Goal: Task Accomplishment & Management: Manage account settings

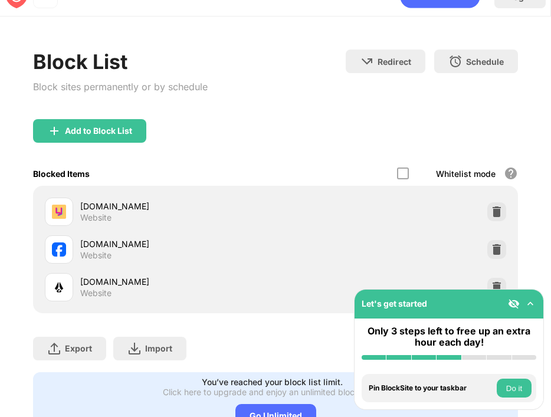
scroll to position [52, 0]
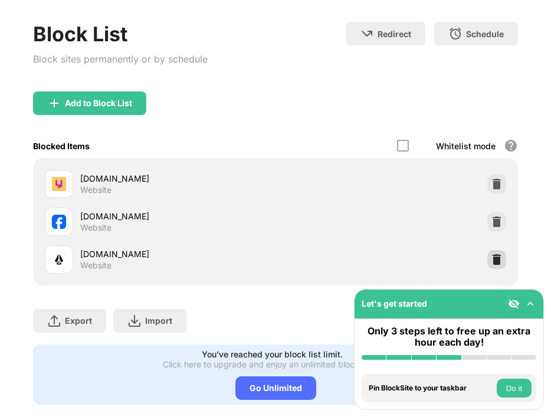
click at [497, 258] on img at bounding box center [497, 260] width 12 height 12
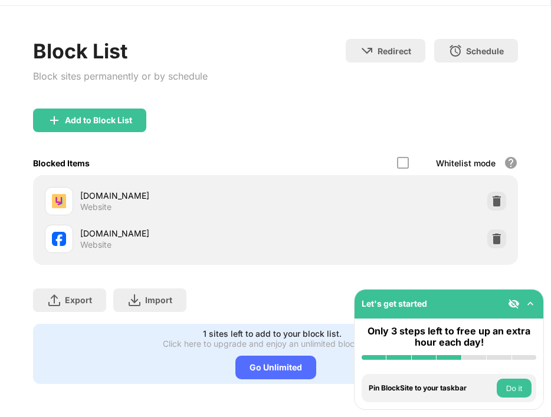
scroll to position [35, 0]
